Goal: Task Accomplishment & Management: Use online tool/utility

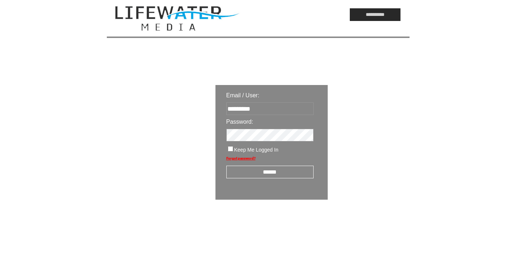
click at [263, 174] on input "******" at bounding box center [269, 172] width 87 height 13
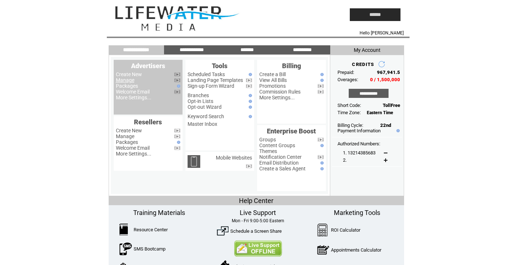
click at [128, 80] on link "Manage" at bounding box center [125, 80] width 18 height 6
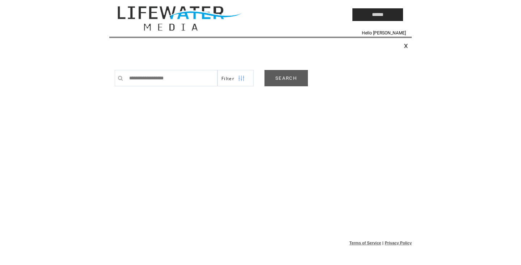
click at [287, 76] on link "SEARCH" at bounding box center [286, 78] width 43 height 16
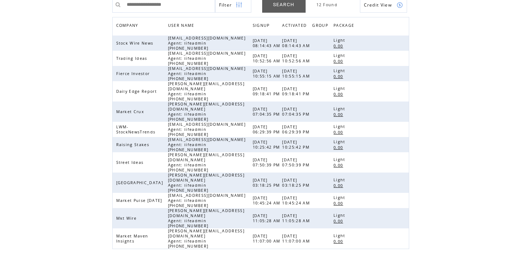
scroll to position [79, 0]
click at [402, 197] on link at bounding box center [400, 200] width 6 height 6
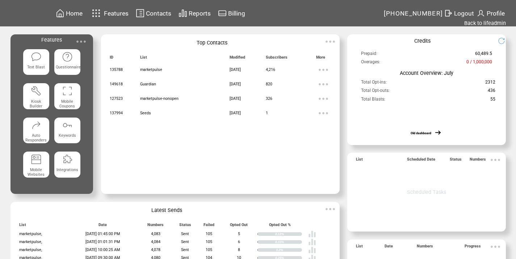
click at [80, 40] on img at bounding box center [81, 41] width 14 height 14
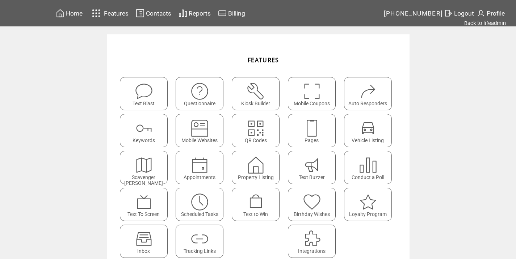
click at [200, 202] on img at bounding box center [199, 202] width 19 height 19
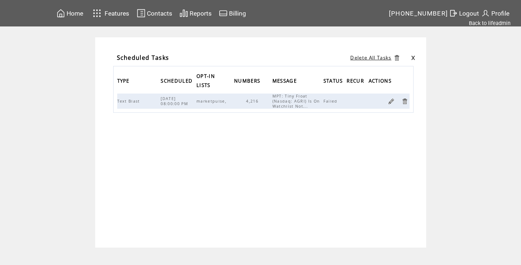
click at [413, 58] on link at bounding box center [413, 57] width 4 height 5
click at [393, 100] on link at bounding box center [391, 101] width 7 height 7
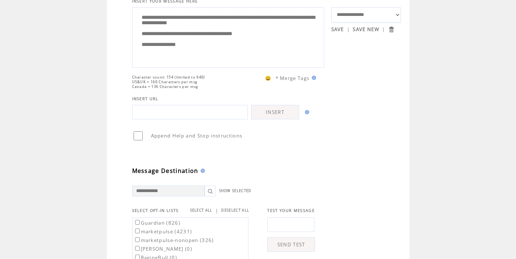
scroll to position [79, 0]
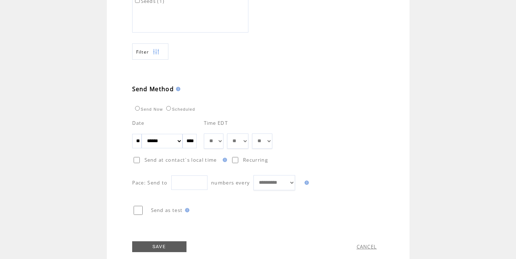
click at [152, 109] on label "Send Now" at bounding box center [148, 109] width 30 height 4
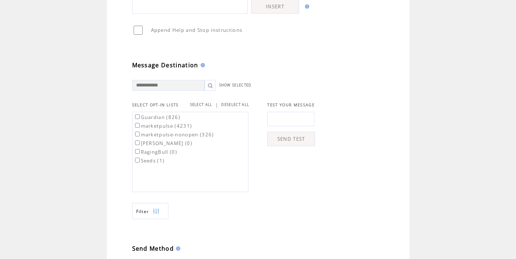
scroll to position [280, 0]
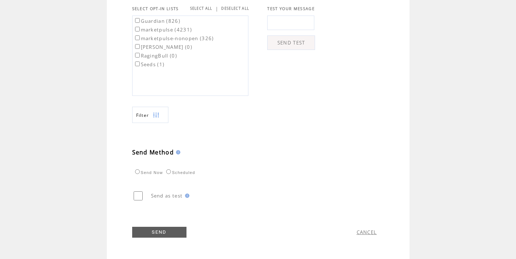
click at [173, 231] on link "SEND" at bounding box center [159, 232] width 54 height 11
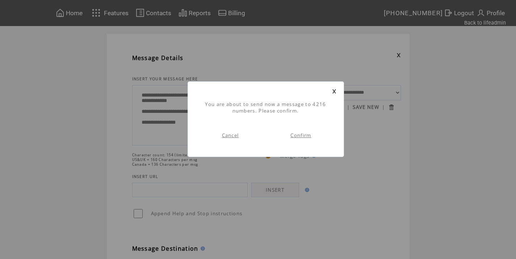
scroll to position [0, 0]
click at [300, 134] on link "Confirm" at bounding box center [300, 135] width 21 height 7
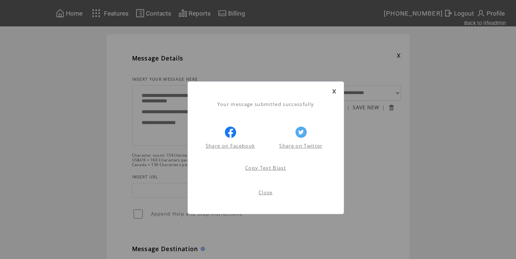
scroll to position [0, 0]
click at [264, 194] on link "Close" at bounding box center [265, 192] width 14 height 7
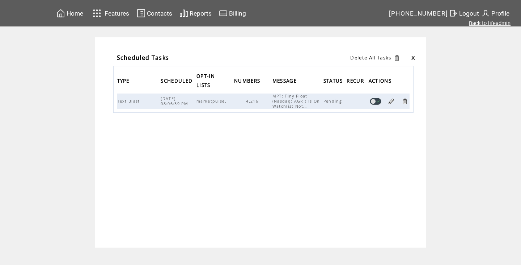
click at [481, 23] on link "Back to lifeadmin" at bounding box center [490, 23] width 42 height 7
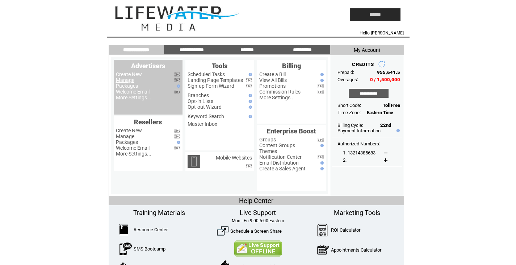
click at [131, 81] on link "Manage" at bounding box center [125, 80] width 18 height 6
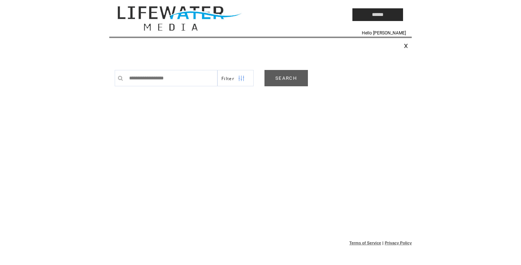
click at [276, 73] on link "SEARCH" at bounding box center [286, 78] width 43 height 16
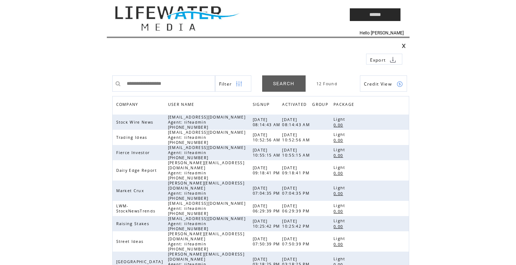
scroll to position [79, 0]
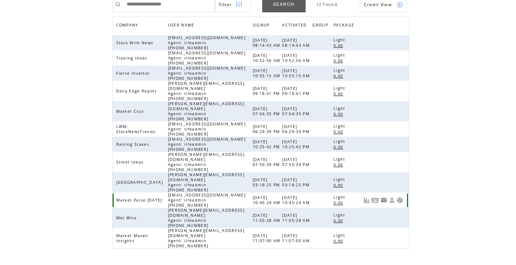
click at [400, 197] on link at bounding box center [400, 200] width 6 height 6
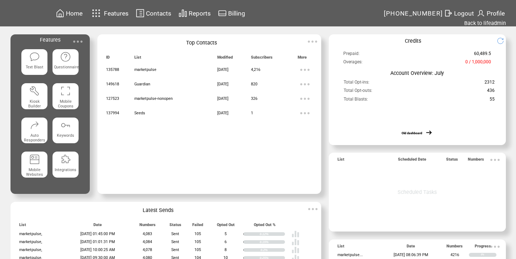
click at [80, 40] on img at bounding box center [78, 41] width 14 height 14
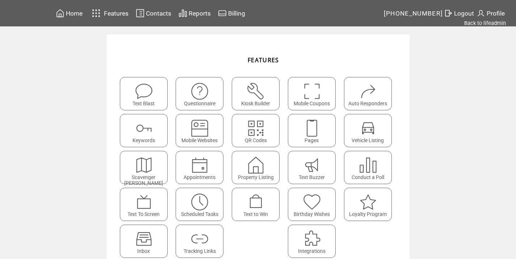
click at [204, 200] on img at bounding box center [199, 202] width 19 height 19
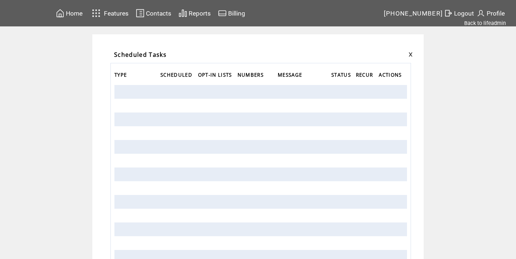
click at [413, 56] on link at bounding box center [410, 54] width 4 height 5
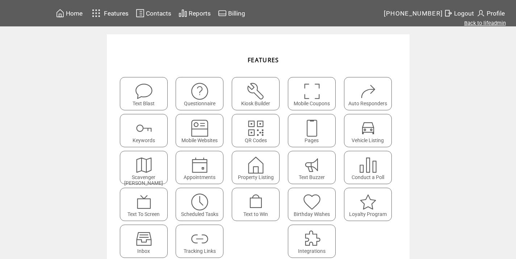
click at [478, 22] on link "Back to lifeadmin" at bounding box center [485, 23] width 42 height 7
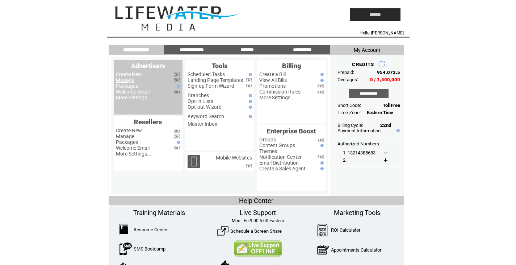
click at [129, 80] on link "Manage" at bounding box center [125, 80] width 18 height 6
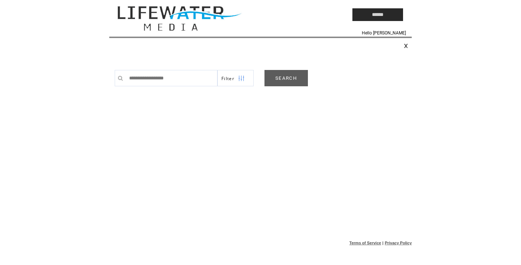
click at [286, 80] on link "SEARCH" at bounding box center [286, 78] width 43 height 16
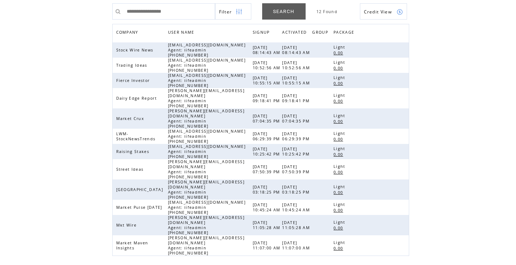
scroll to position [73, 0]
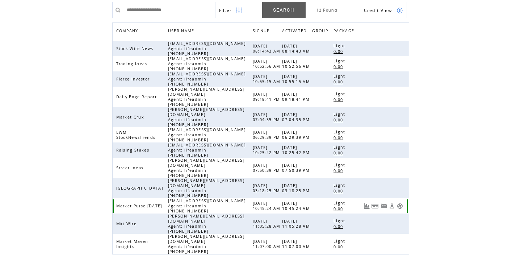
click at [400, 203] on link at bounding box center [400, 206] width 6 height 6
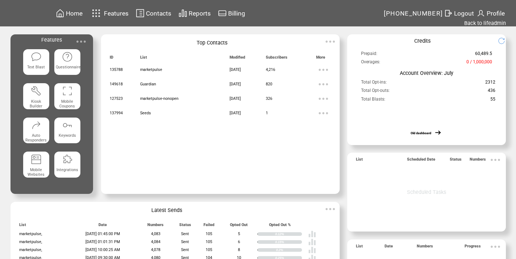
click at [195, 12] on span "Reports" at bounding box center [200, 13] width 22 height 7
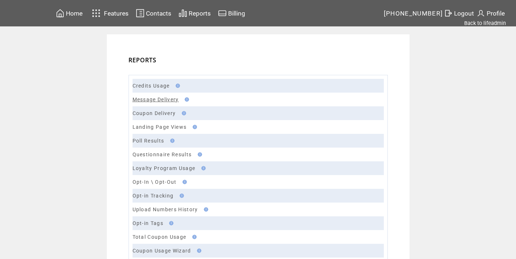
click at [165, 97] on link "Message Delivery" at bounding box center [155, 100] width 46 height 6
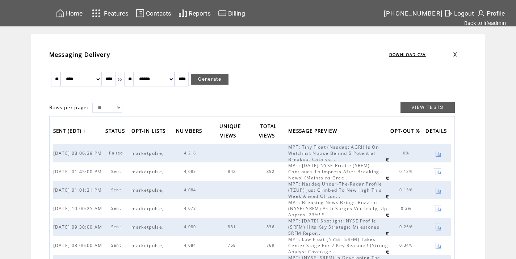
click at [439, 155] on link at bounding box center [437, 153] width 7 height 7
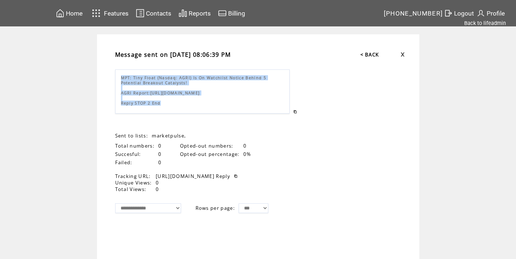
drag, startPoint x: 124, startPoint y: 78, endPoint x: 166, endPoint y: 108, distance: 51.5
click at [166, 108] on div "MPT: Tiny Float (Nasdaq: AGRI) Is On Watchlist Notice Behind 5 Potential Breako…" at bounding box center [202, 91] width 174 height 44
copy span "MPT: Tiny Float (Nasdaq: AGRI) Is On Watchlist Notice Behind 5 Potential Breako…"
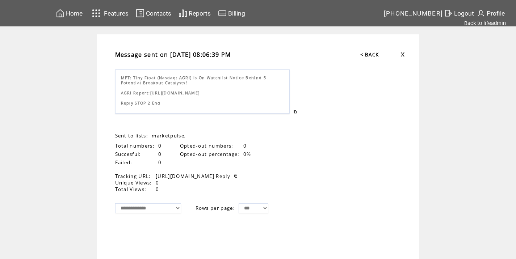
click at [83, 109] on td "**********" at bounding box center [258, 166] width 516 height 265
click at [369, 57] on link "< BACK" at bounding box center [369, 54] width 19 height 7
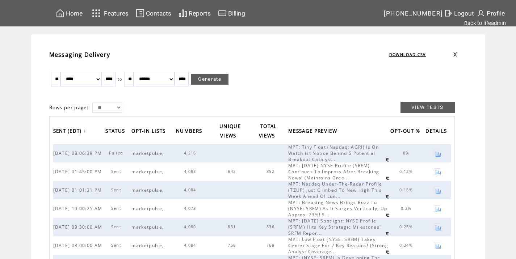
click at [457, 57] on td at bounding box center [463, 55] width 21 height 8
click at [456, 55] on link at bounding box center [455, 54] width 4 height 5
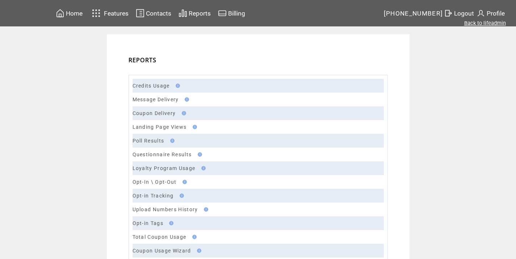
click at [502, 21] on link "Back to lifeadmin" at bounding box center [485, 23] width 42 height 7
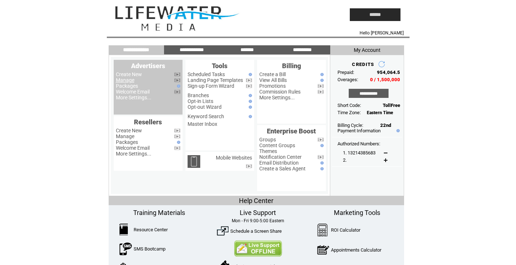
click at [123, 80] on link "Manage" at bounding box center [125, 80] width 18 height 6
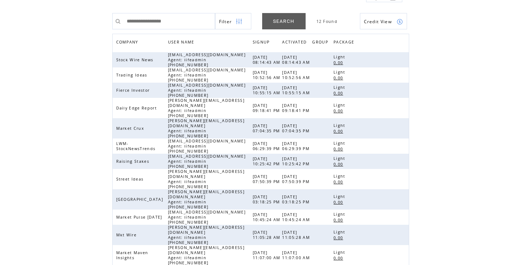
scroll to position [64, 0]
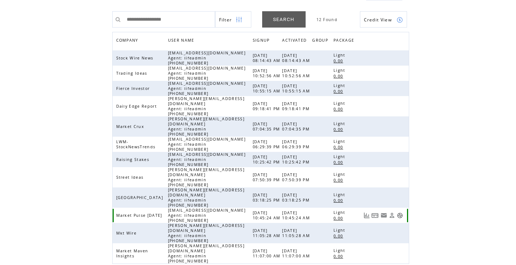
click at [399, 212] on link at bounding box center [400, 215] width 6 height 6
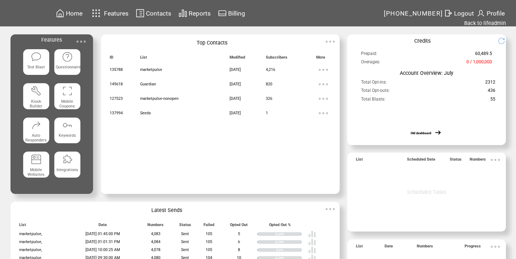
click at [38, 58] on img at bounding box center [36, 56] width 10 height 10
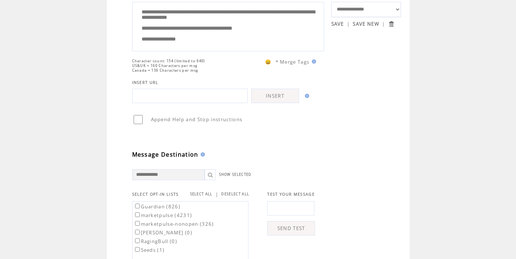
scroll to position [89, 0]
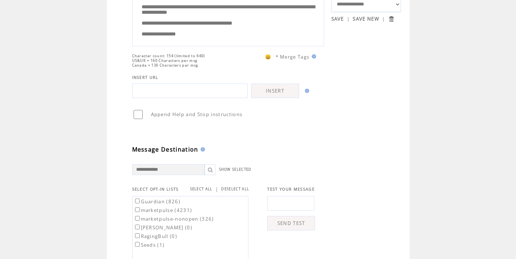
type textarea "**********"
click at [292, 211] on input "text" at bounding box center [290, 203] width 47 height 14
type input "**********"
click at [296, 231] on link "SEND TEST" at bounding box center [291, 223] width 48 height 14
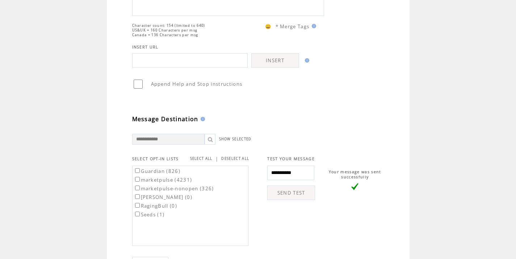
scroll to position [131, 0]
click at [349, 210] on td "Your message was sent successfully" at bounding box center [351, 203] width 72 height 84
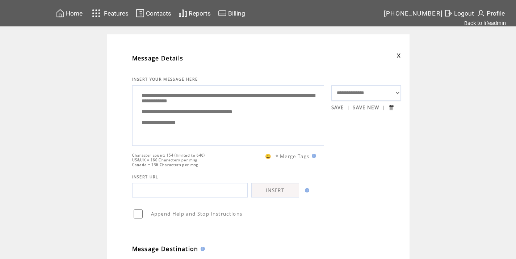
drag, startPoint x: 220, startPoint y: 132, endPoint x: 124, endPoint y: 83, distance: 107.6
